Goal: Information Seeking & Learning: Learn about a topic

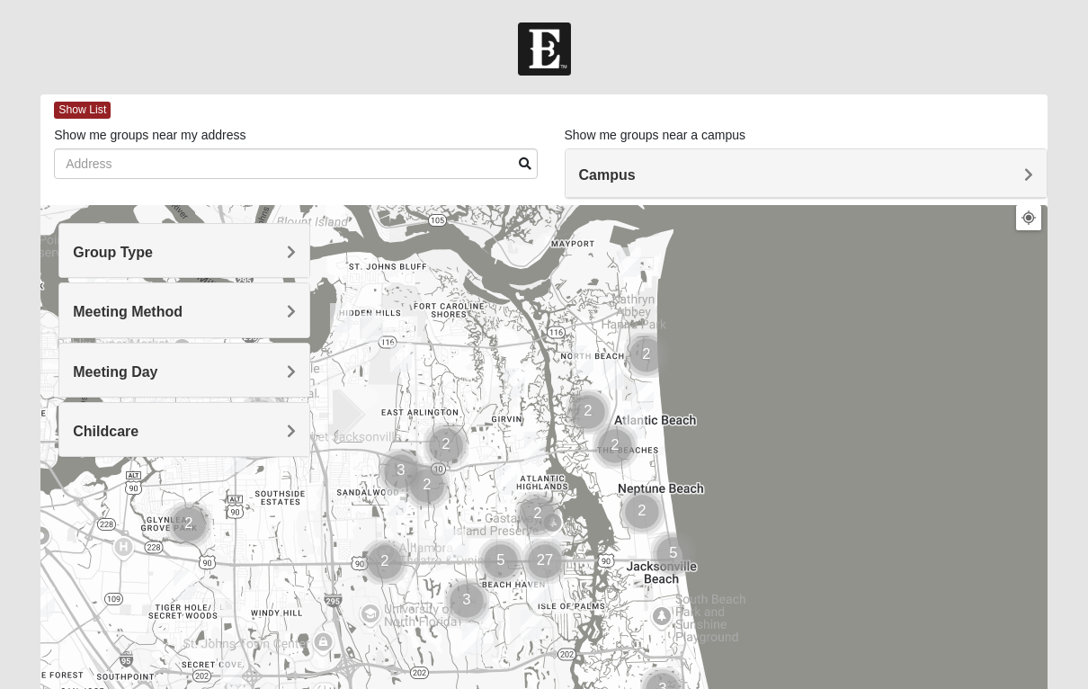
click at [246, 312] on h4 "Meeting Method" at bounding box center [184, 311] width 223 height 17
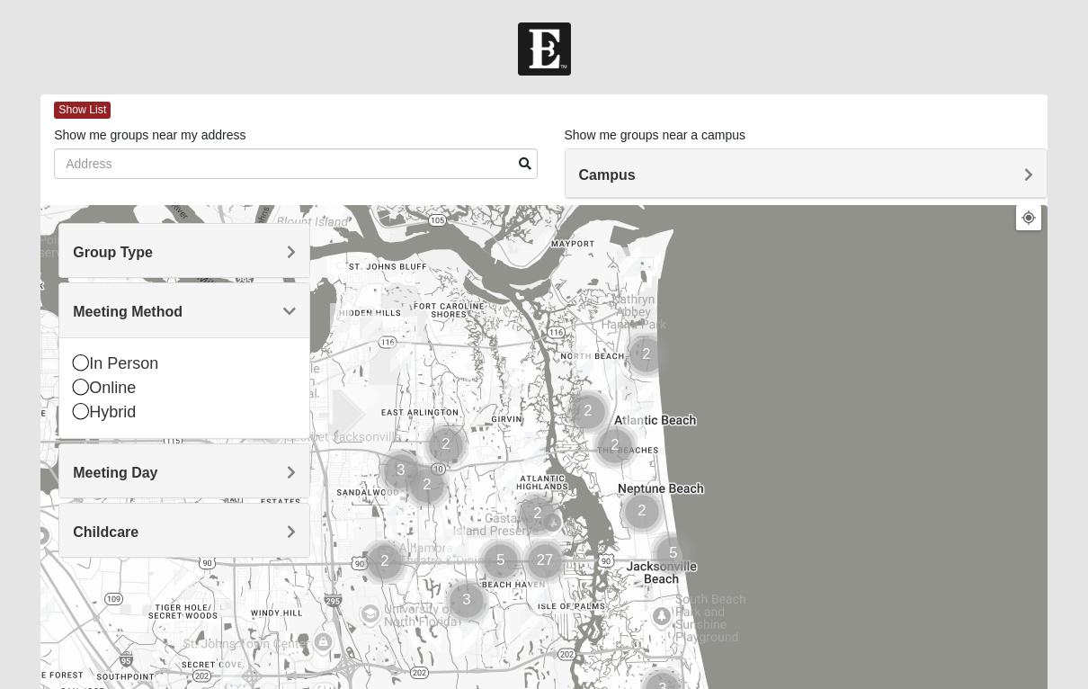
click at [123, 384] on div "Online" at bounding box center [184, 388] width 223 height 24
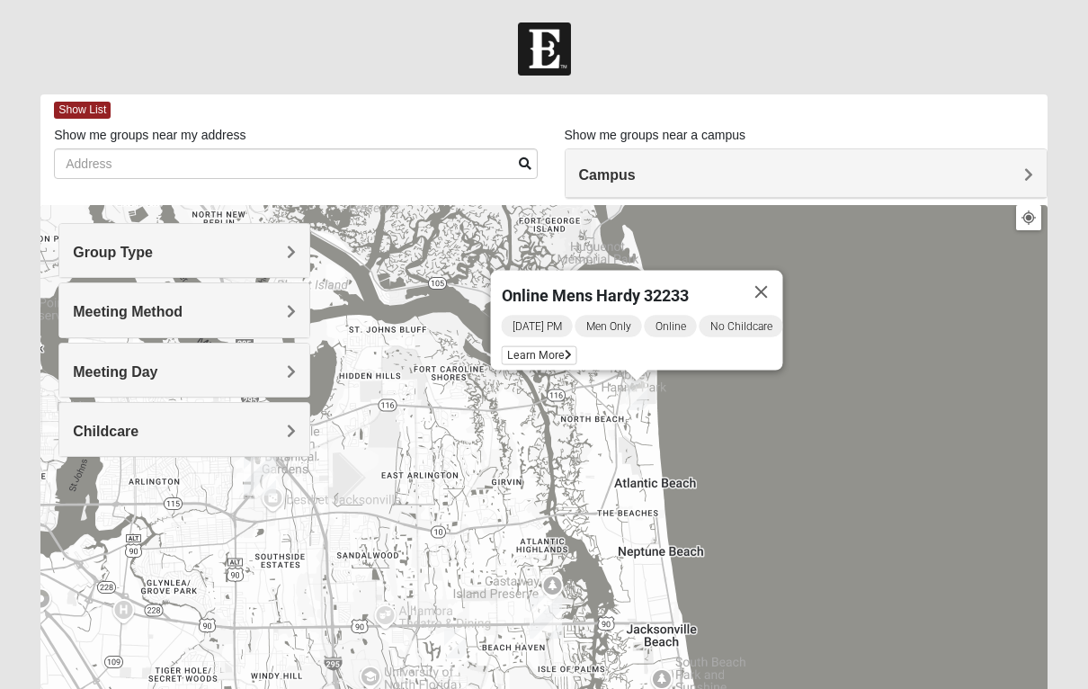
click at [779, 274] on button "Close" at bounding box center [761, 292] width 43 height 43
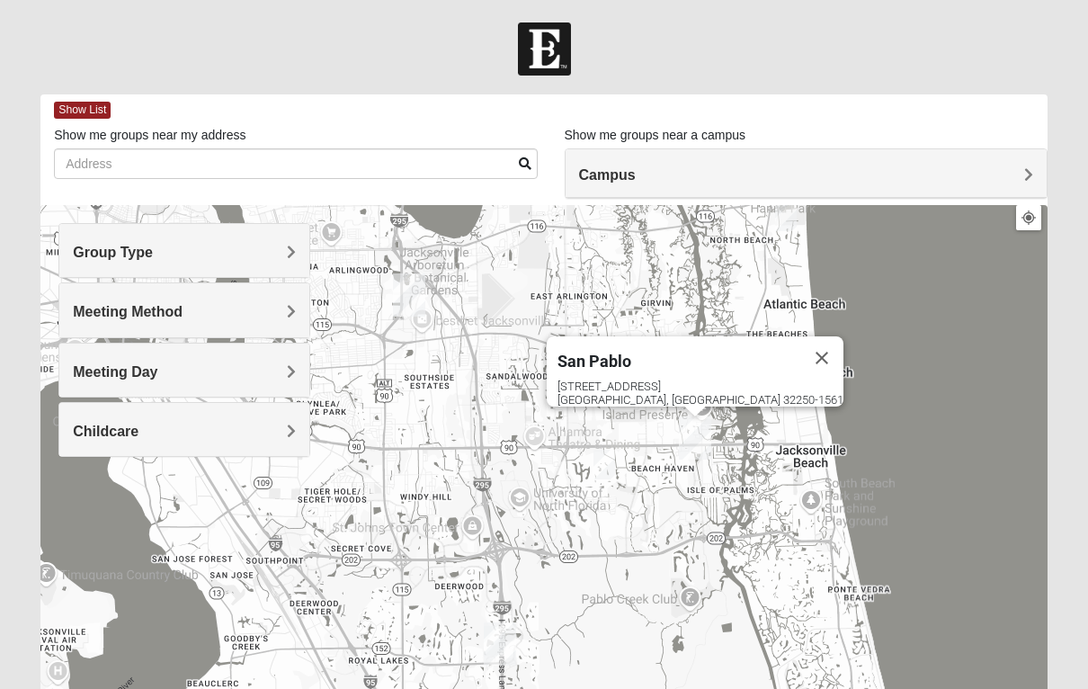
click at [800, 336] on button "Close" at bounding box center [821, 357] width 43 height 43
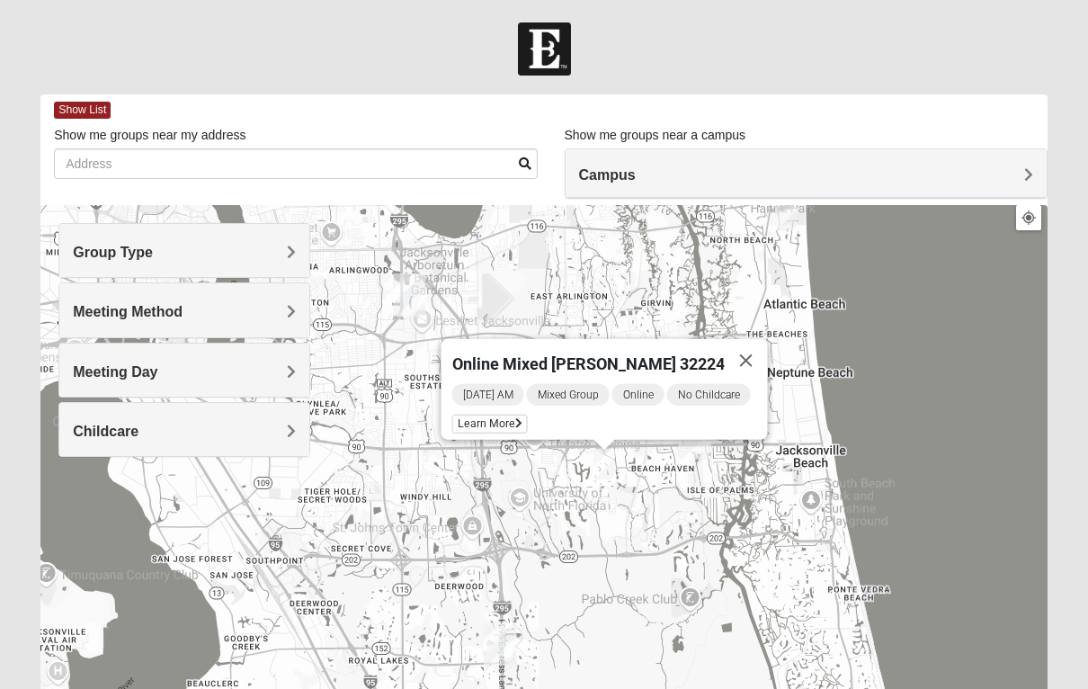
click at [750, 352] on button "Close" at bounding box center [746, 360] width 43 height 43
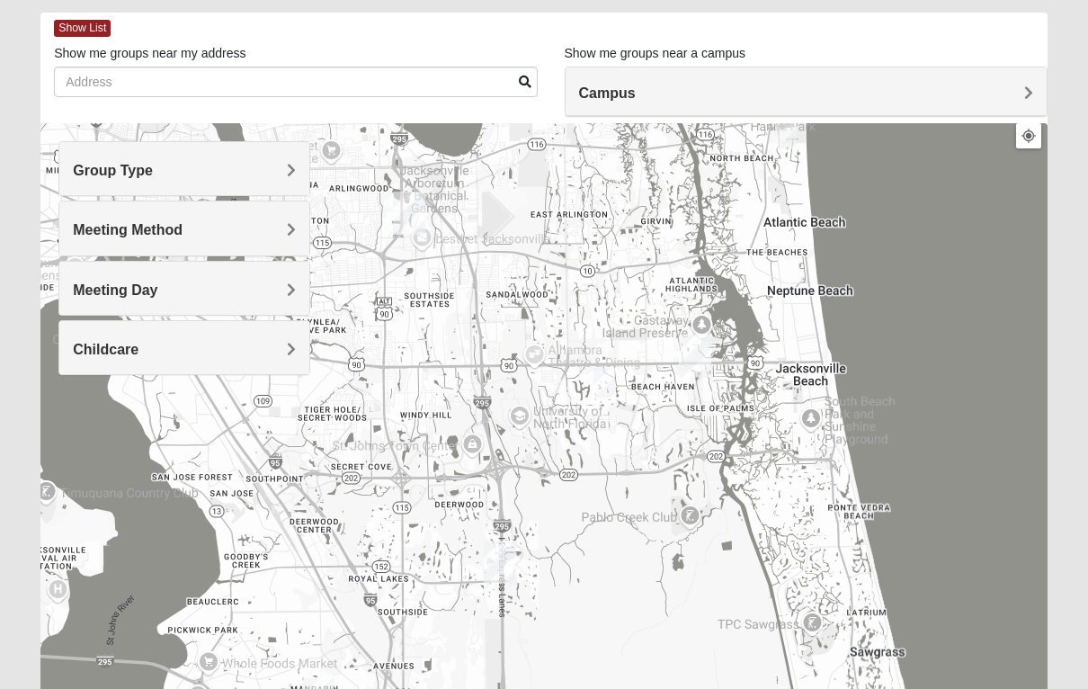
scroll to position [82, 0]
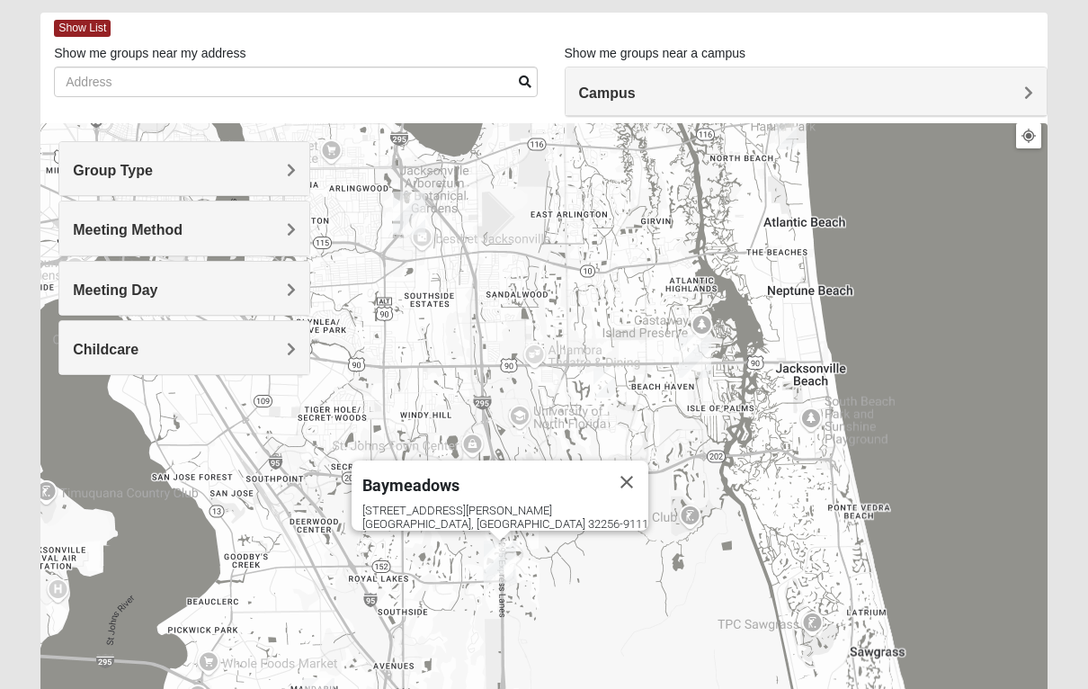
click at [605, 462] on button "Close" at bounding box center [626, 481] width 43 height 43
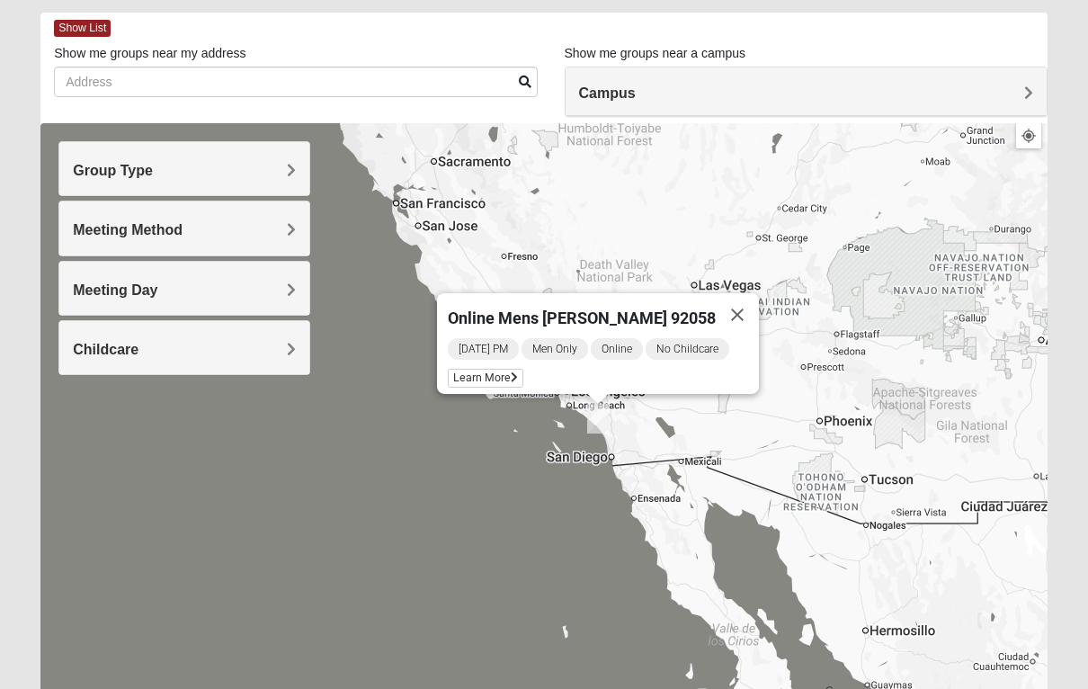
click at [503, 363] on div "[DATE] PM Men Only Online No Childcare Learn More" at bounding box center [603, 365] width 311 height 58
click at [510, 381] on span "Learn More" at bounding box center [486, 378] width 76 height 19
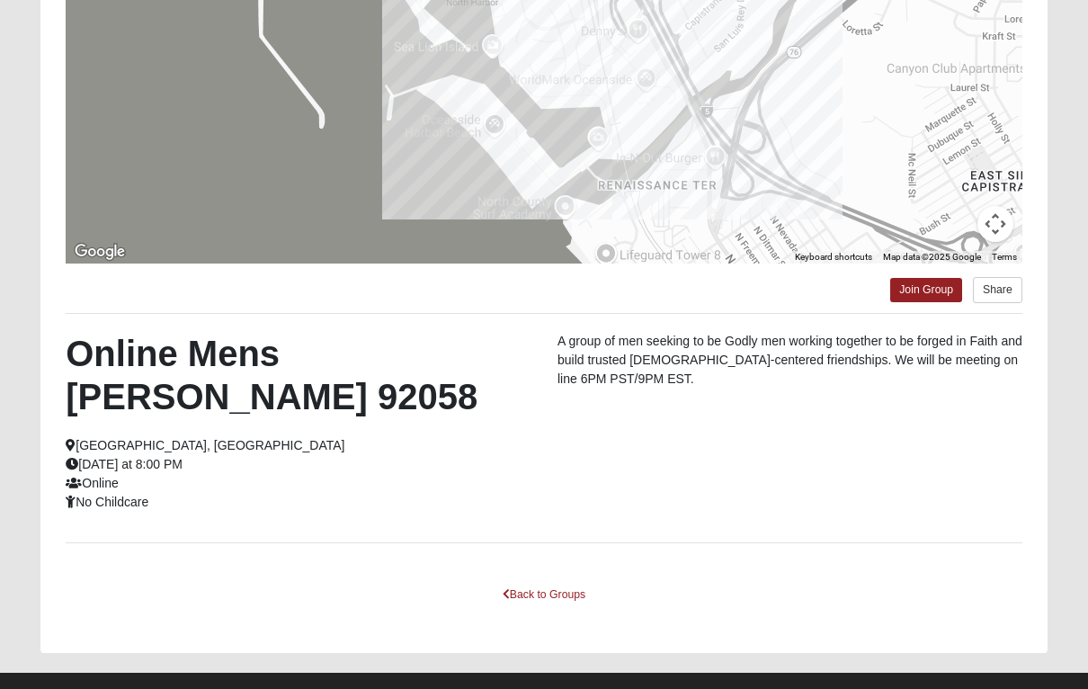
scroll to position [300, 0]
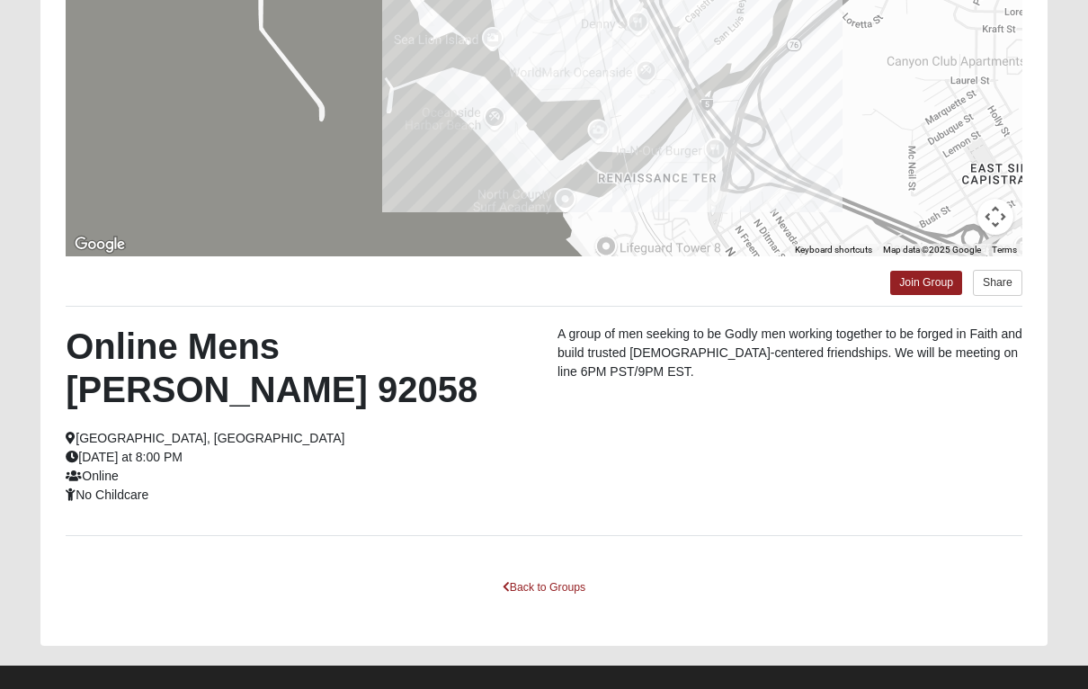
click at [561, 588] on link "Back to Groups" at bounding box center [544, 588] width 106 height 28
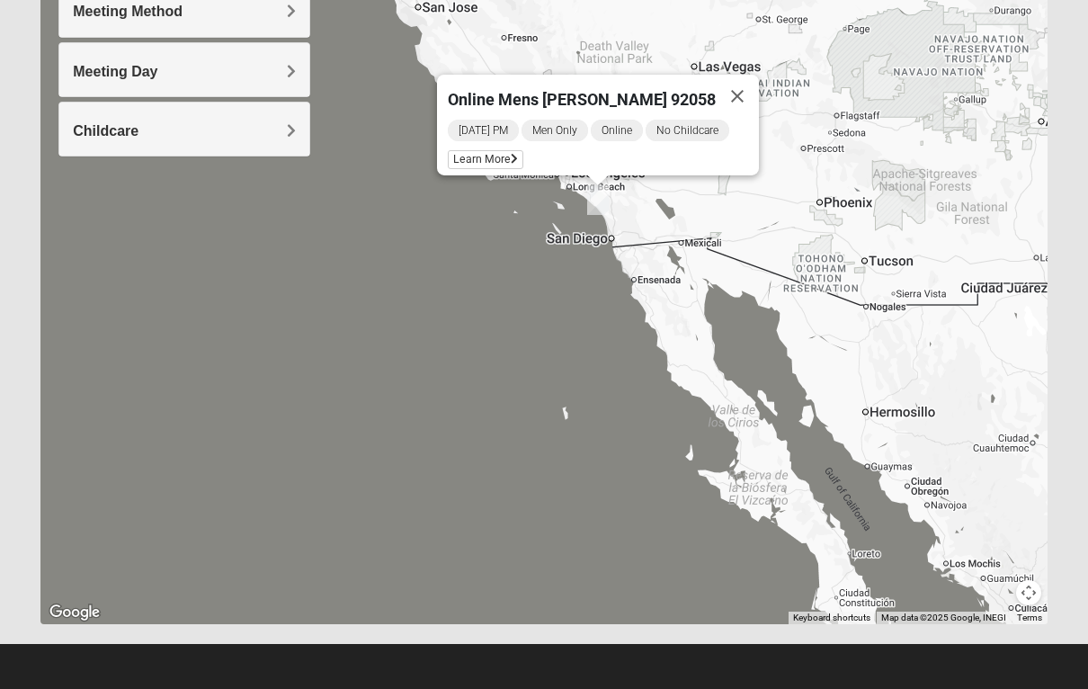
scroll to position [279, 0]
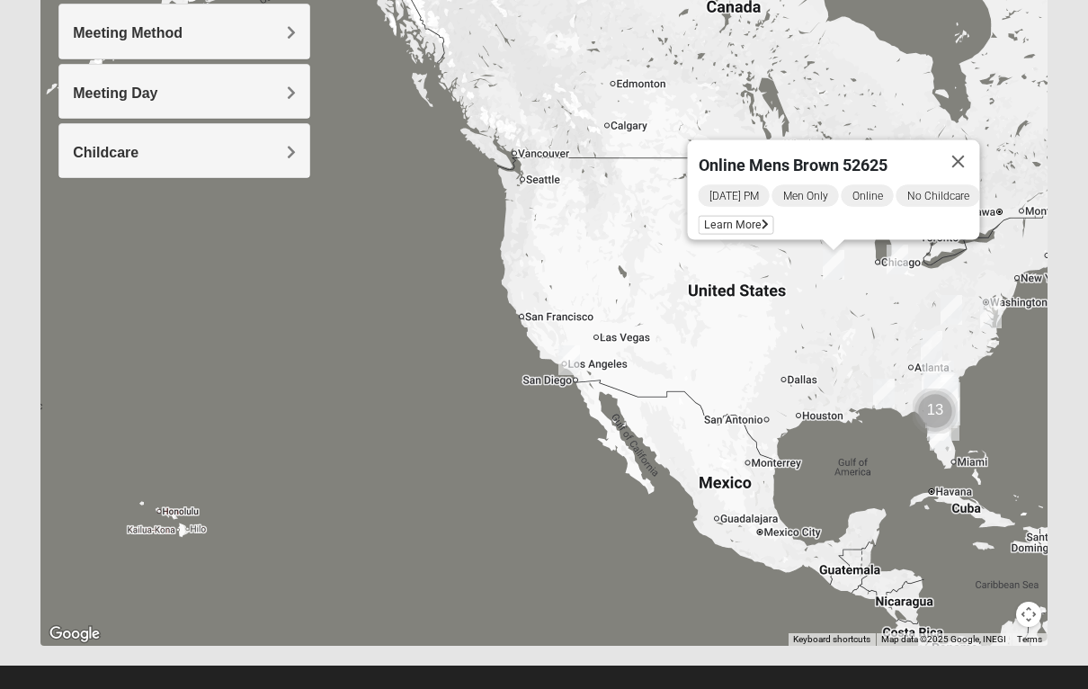
click at [734, 217] on span "Learn More" at bounding box center [737, 225] width 76 height 19
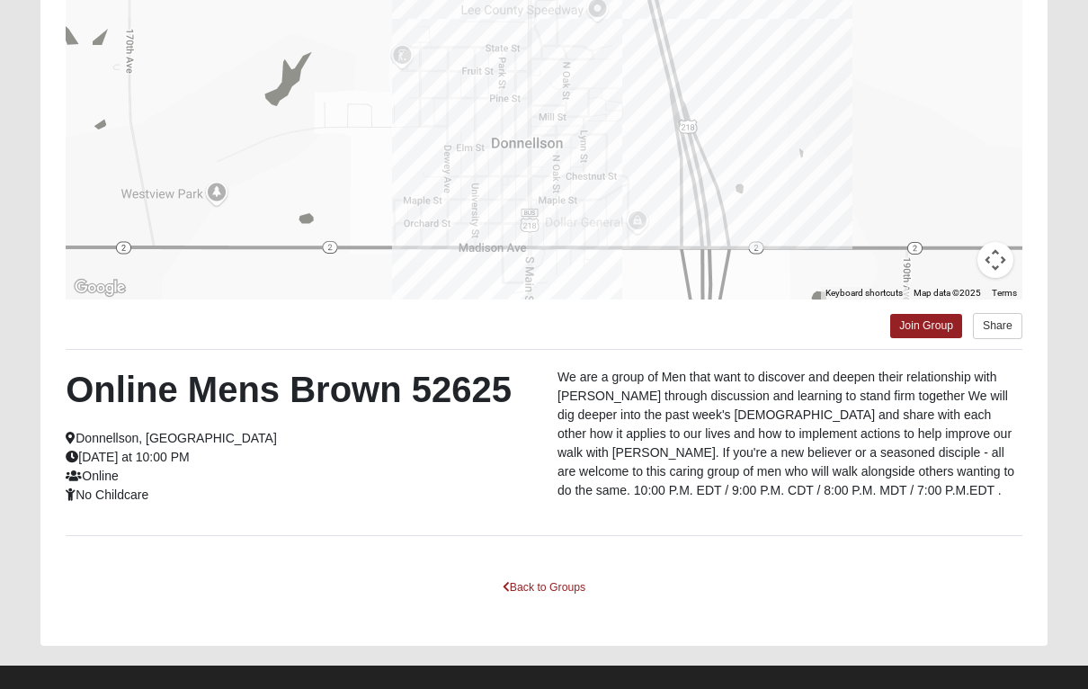
click at [548, 594] on link "Back to Groups" at bounding box center [544, 588] width 106 height 28
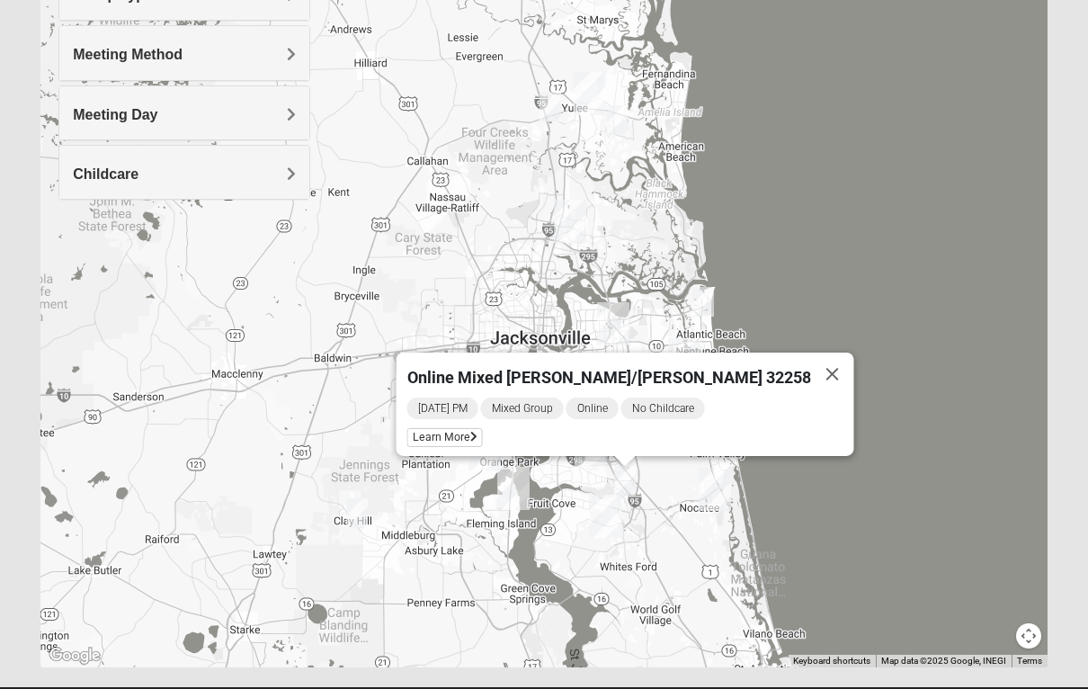
click at [811, 370] on button "Close" at bounding box center [832, 373] width 43 height 43
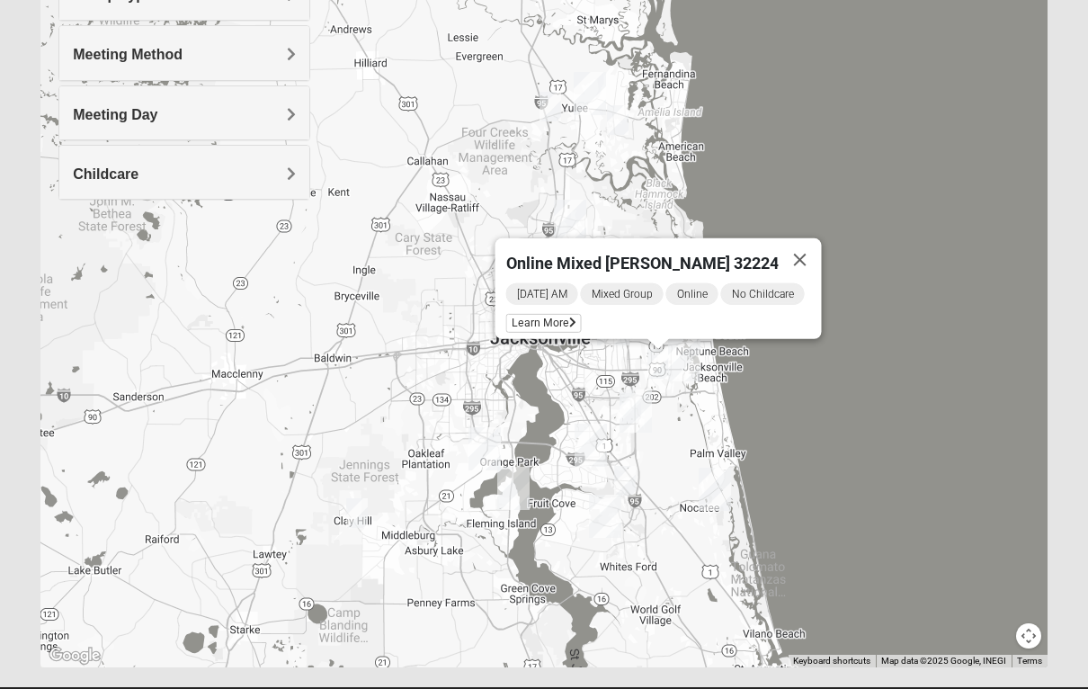
click at [812, 252] on button "Close" at bounding box center [800, 259] width 43 height 43
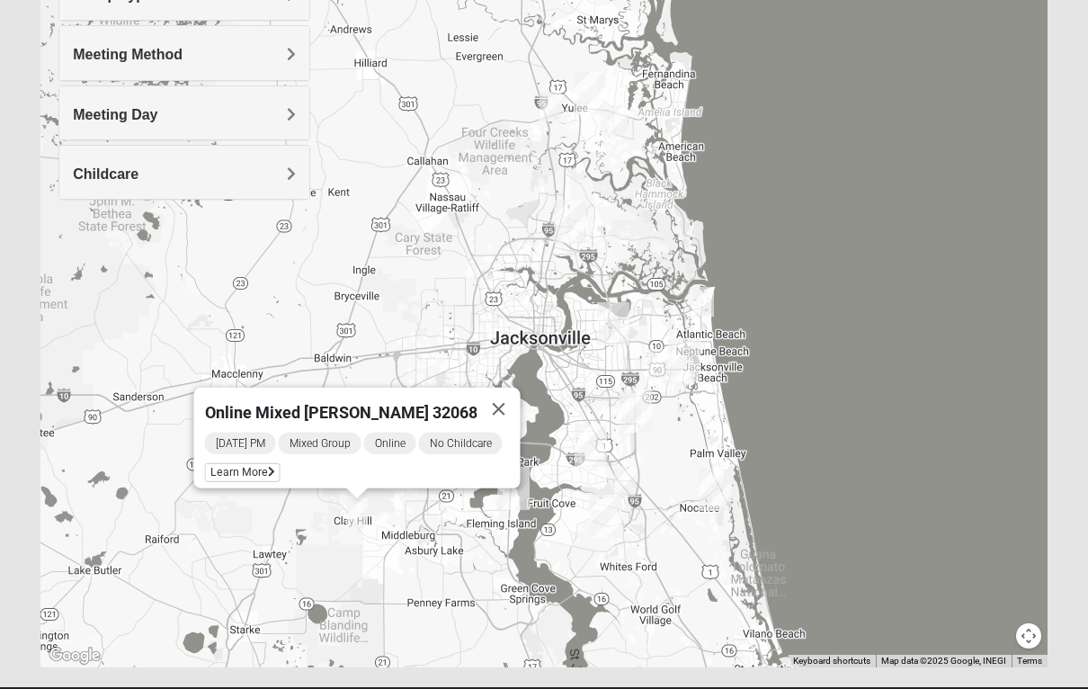
click at [505, 396] on button "Close" at bounding box center [498, 408] width 43 height 43
click at [256, 466] on span "Learn More" at bounding box center [243, 472] width 76 height 19
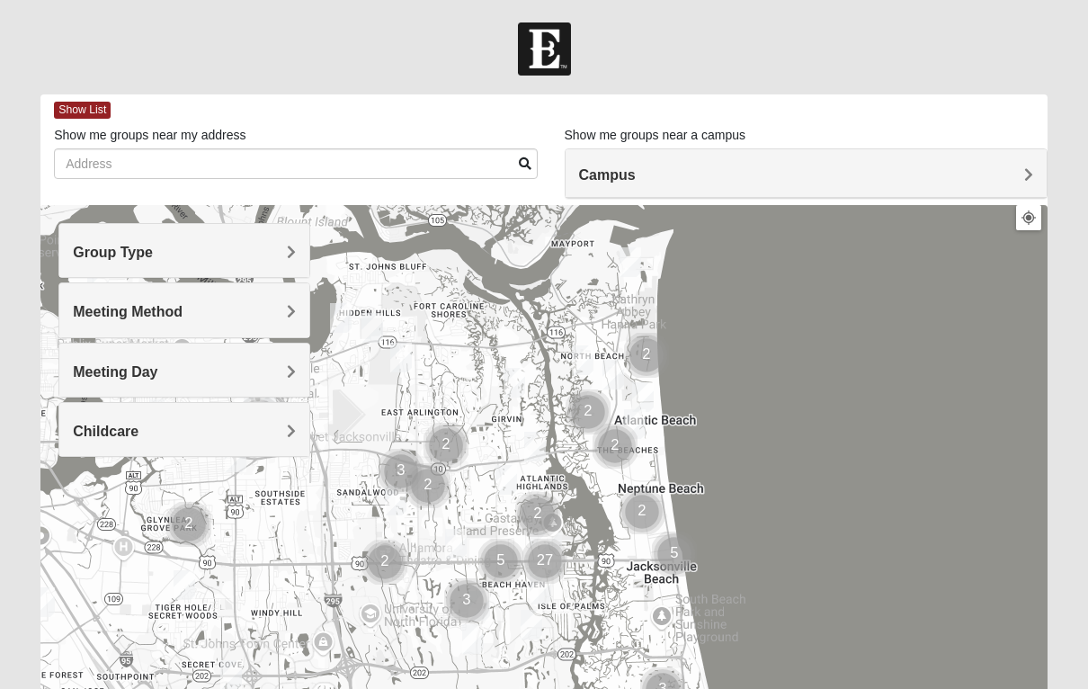
click at [263, 310] on h4 "Meeting Method" at bounding box center [184, 311] width 223 height 17
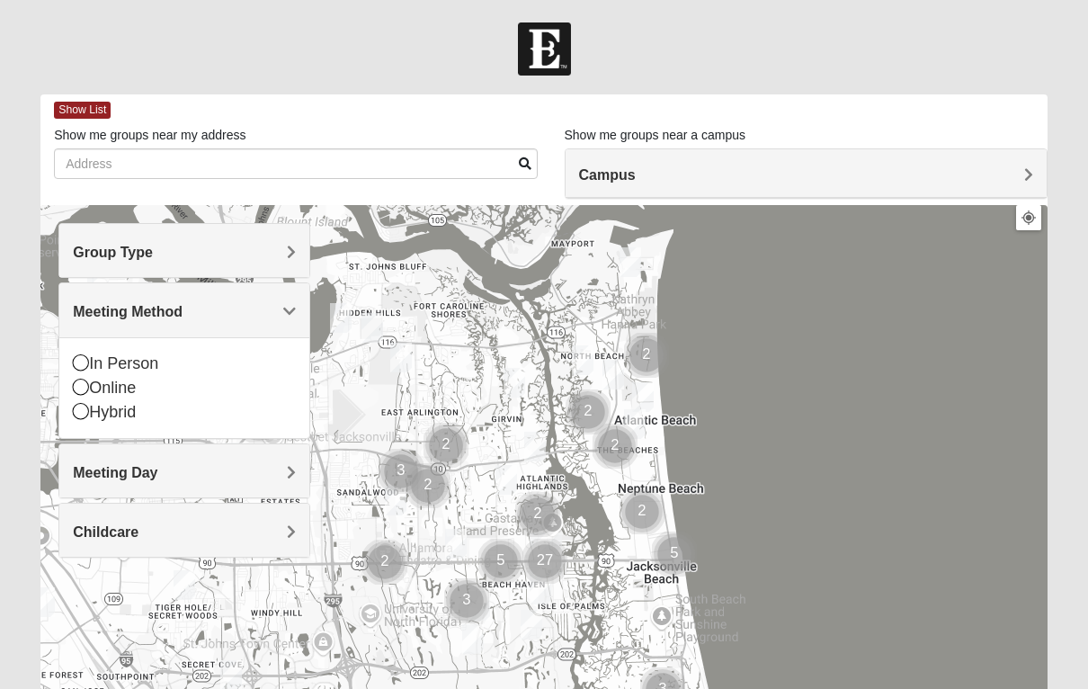
click at [87, 384] on icon at bounding box center [81, 387] width 16 height 16
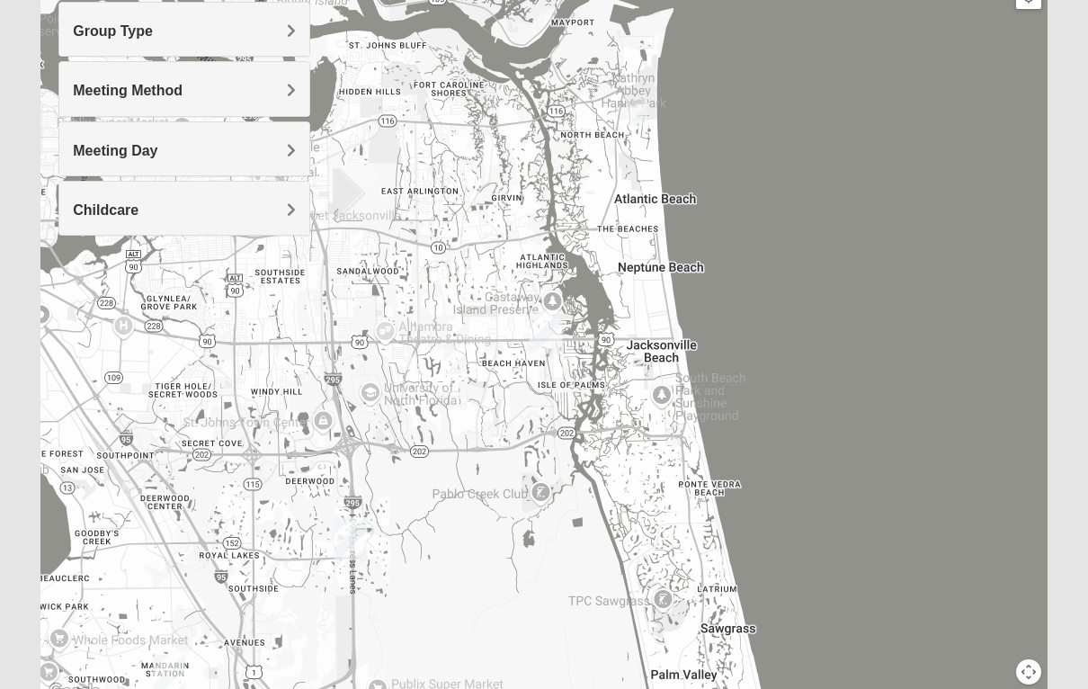
scroll to position [221, 0]
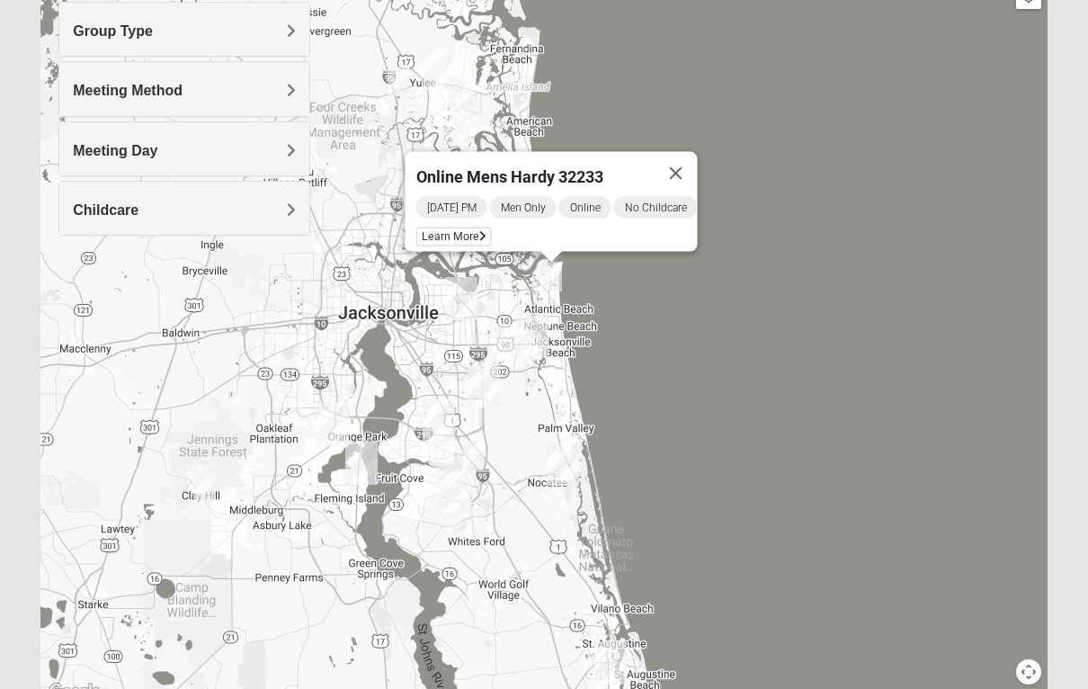
click at [449, 227] on span "Learn More" at bounding box center [454, 236] width 76 height 19
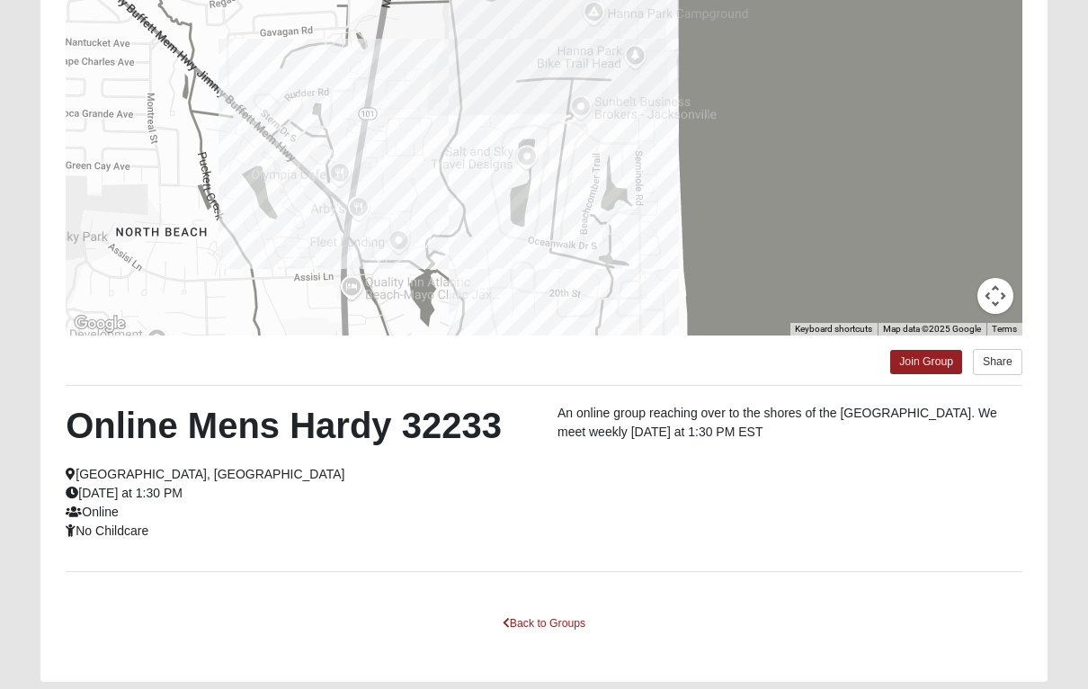
click at [568, 626] on link "Back to Groups" at bounding box center [544, 624] width 106 height 28
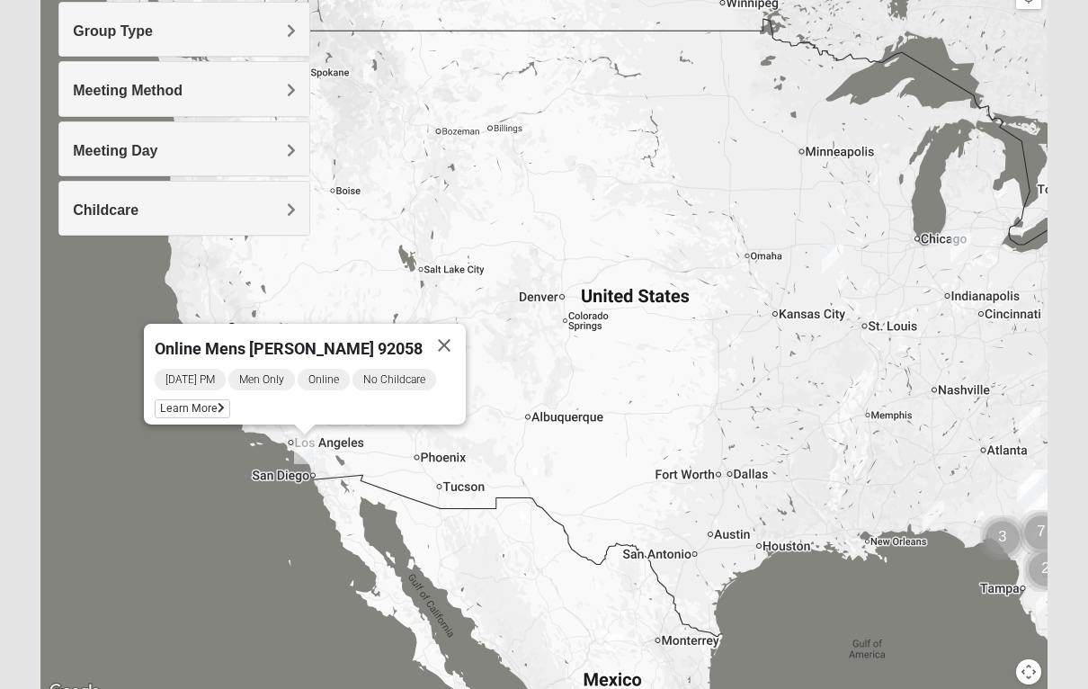
click at [218, 396] on div "[DATE] PM Men Only Online No Childcare Learn More" at bounding box center [310, 396] width 311 height 58
click at [216, 409] on span "Learn More" at bounding box center [193, 408] width 76 height 19
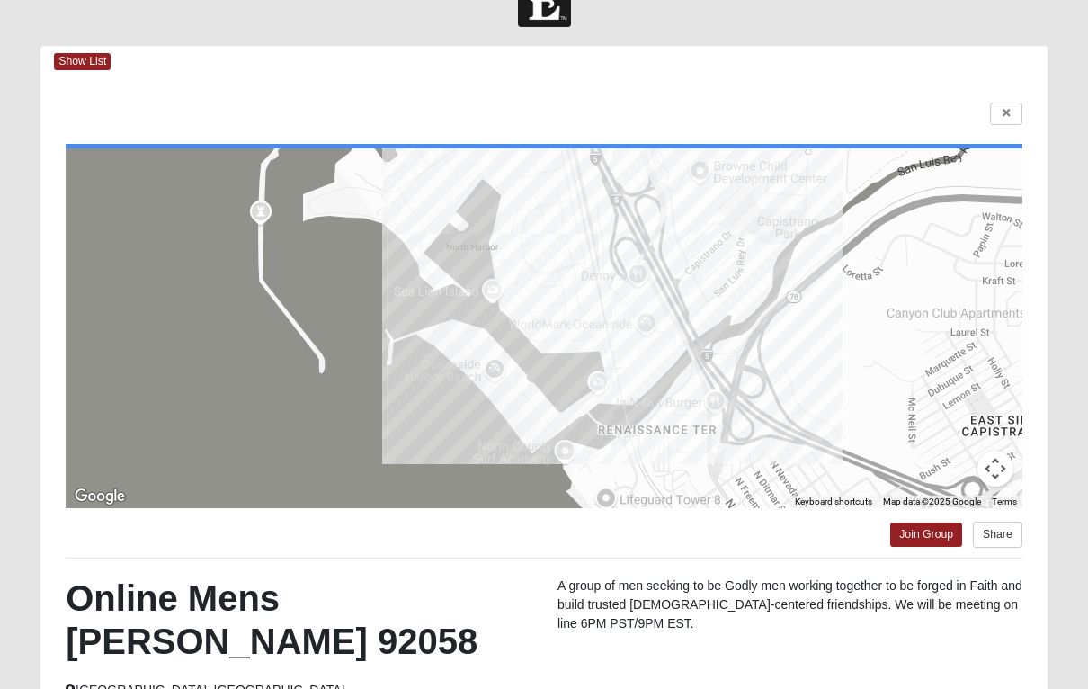
scroll to position [0, 0]
